Goal: Task Accomplishment & Management: Manage account settings

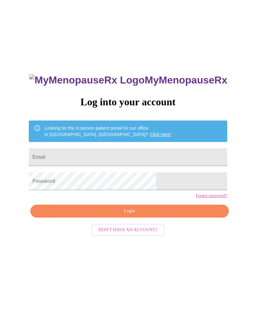
scroll to position [27, 0]
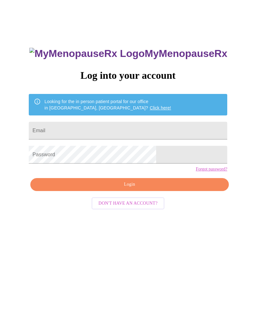
click at [144, 129] on input "Email" at bounding box center [128, 131] width 198 height 18
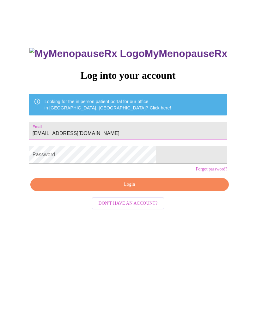
type input "[EMAIL_ADDRESS][DOMAIN_NAME]"
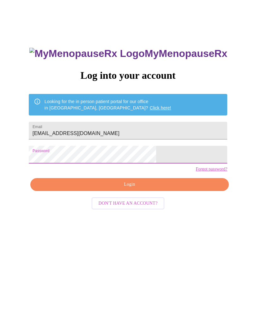
click at [135, 188] on span "Login" at bounding box center [130, 184] width 184 height 8
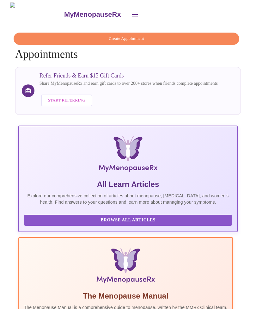
click at [131, 14] on icon "open drawer" at bounding box center [135, 15] width 8 height 8
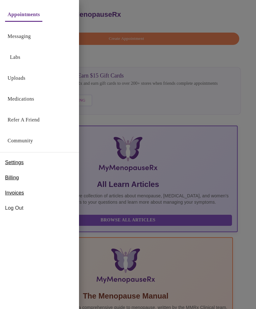
click at [34, 100] on link "Medications" at bounding box center [21, 98] width 27 height 9
